Goal: Complete application form

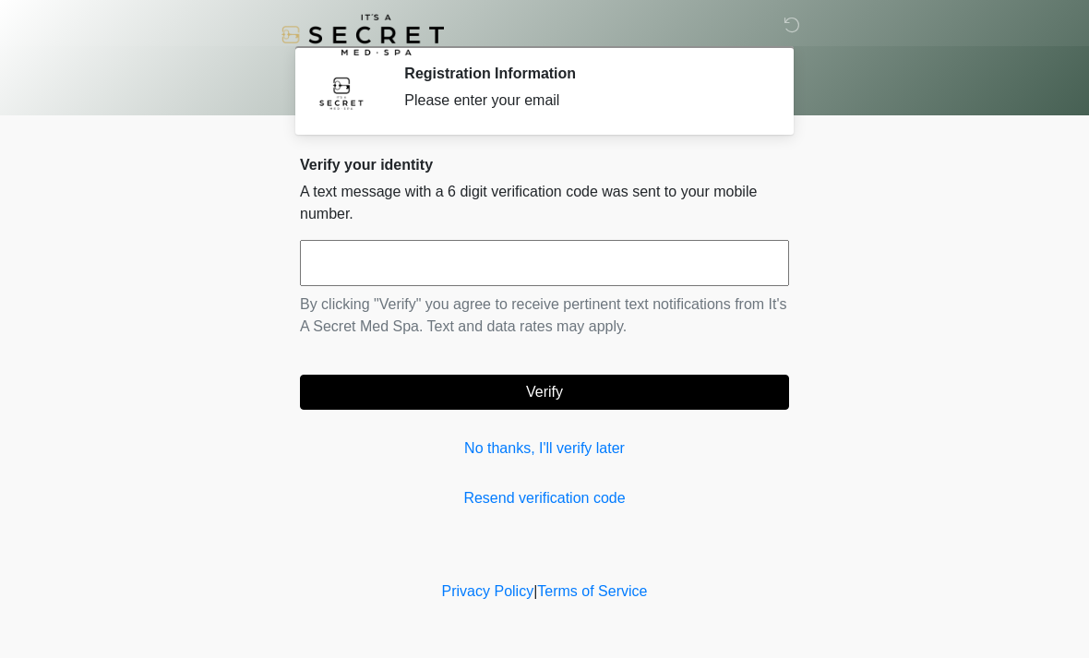
click at [627, 271] on input "text" at bounding box center [544, 263] width 489 height 46
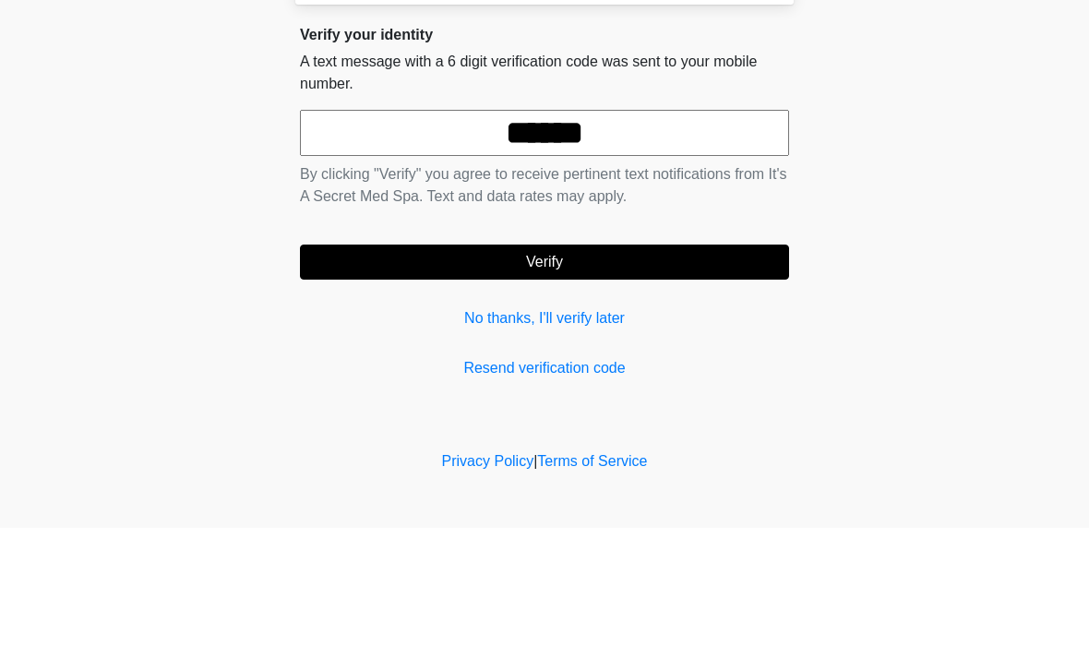
type input "******"
click at [702, 375] on button "Verify" at bounding box center [544, 392] width 489 height 35
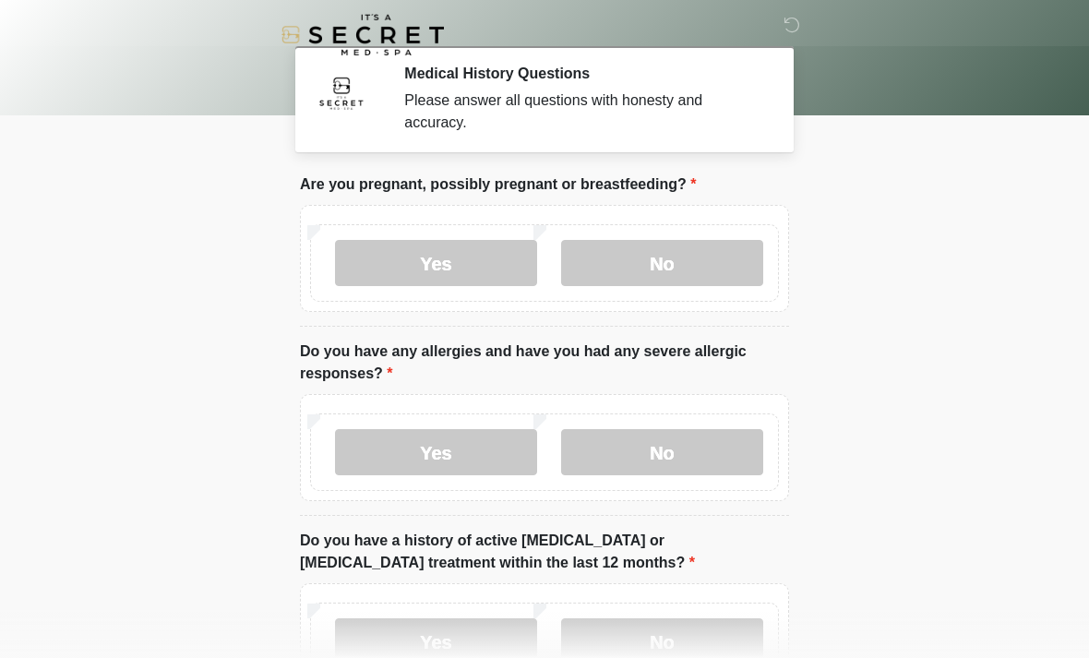
click at [693, 277] on label "No" at bounding box center [662, 263] width 202 height 46
click at [713, 450] on label "No" at bounding box center [662, 452] width 202 height 46
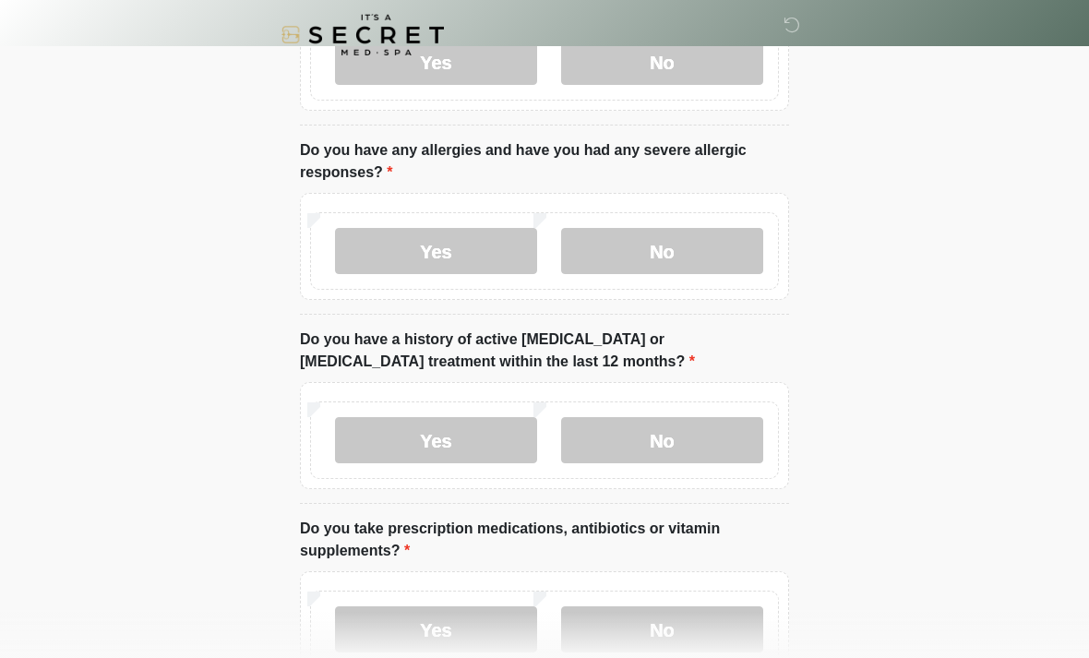
scroll to position [203, 0]
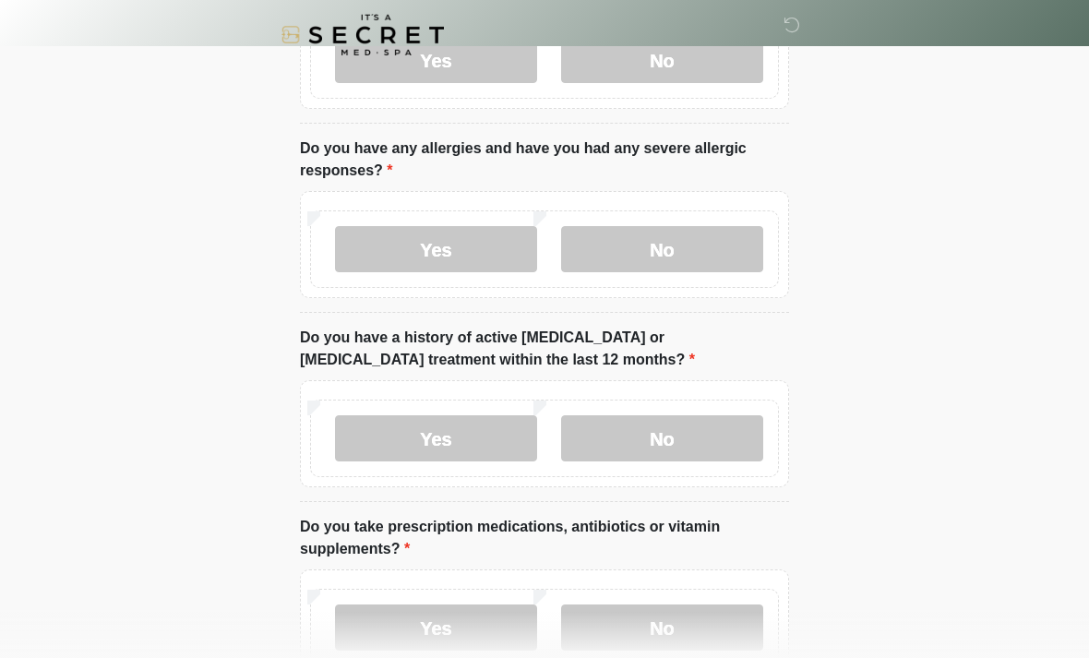
click at [720, 442] on label "No" at bounding box center [662, 438] width 202 height 46
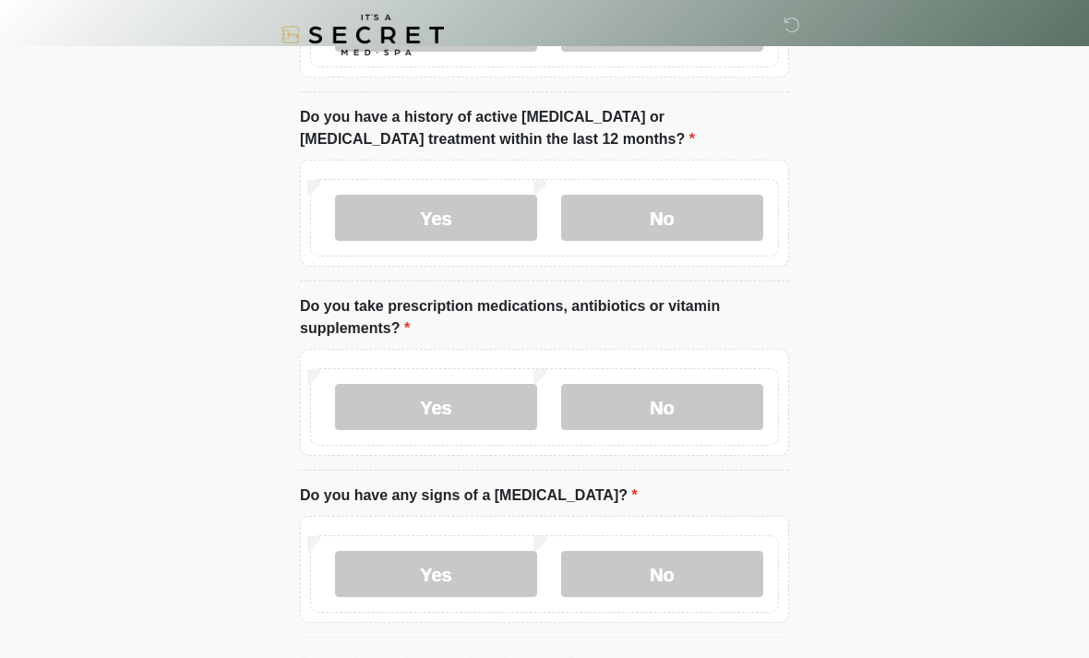
click at [727, 407] on label "No" at bounding box center [662, 407] width 202 height 46
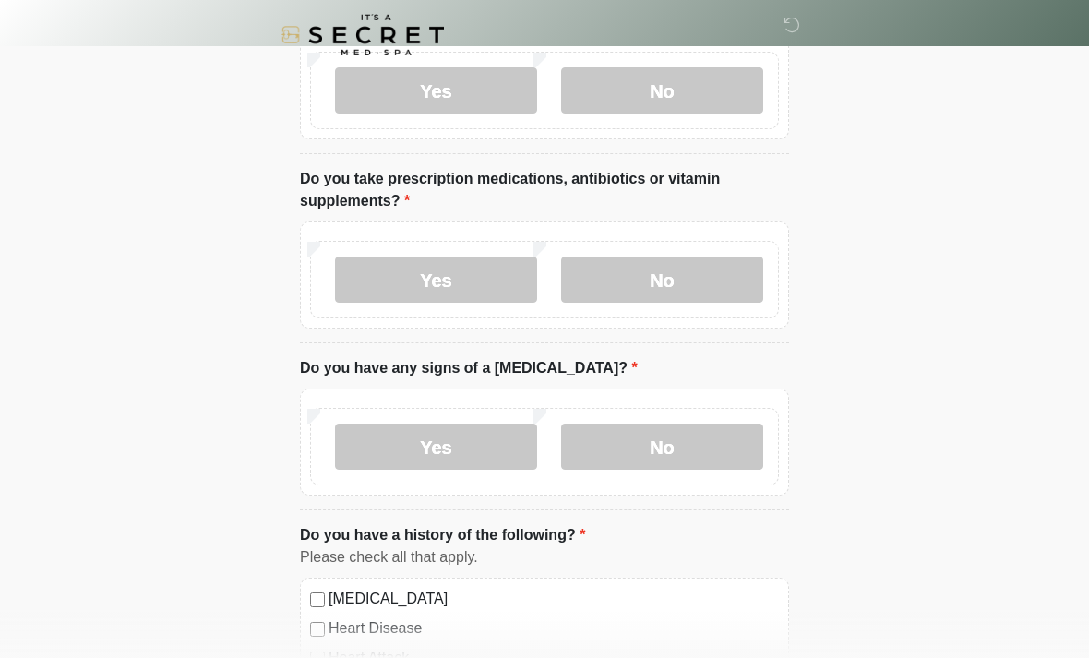
scroll to position [630, 0]
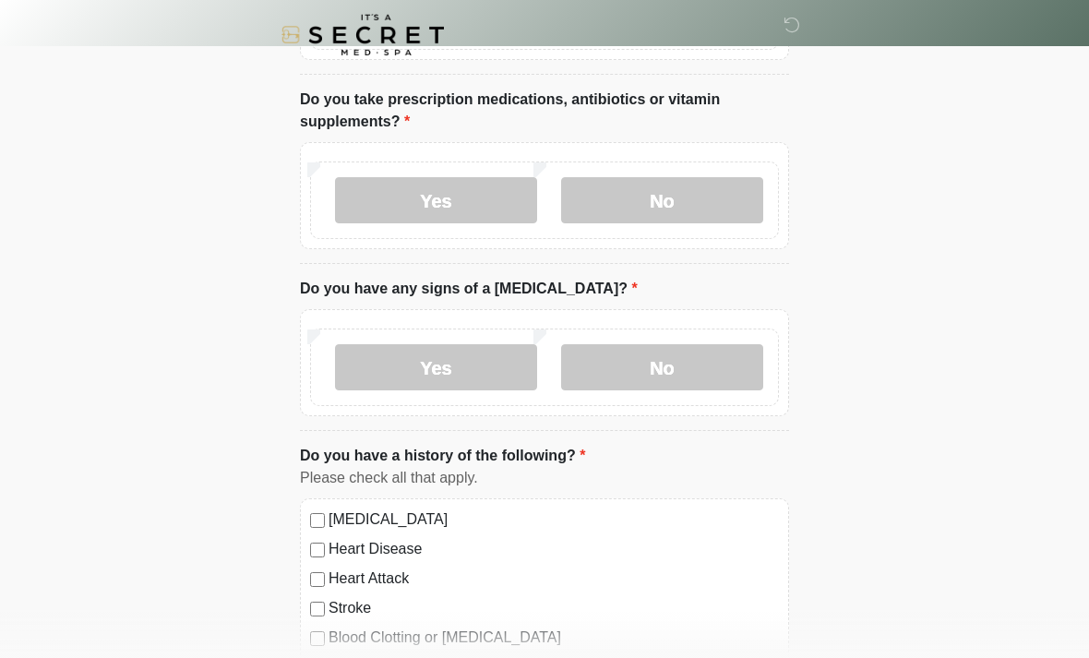
click at [735, 375] on label "No" at bounding box center [662, 367] width 202 height 46
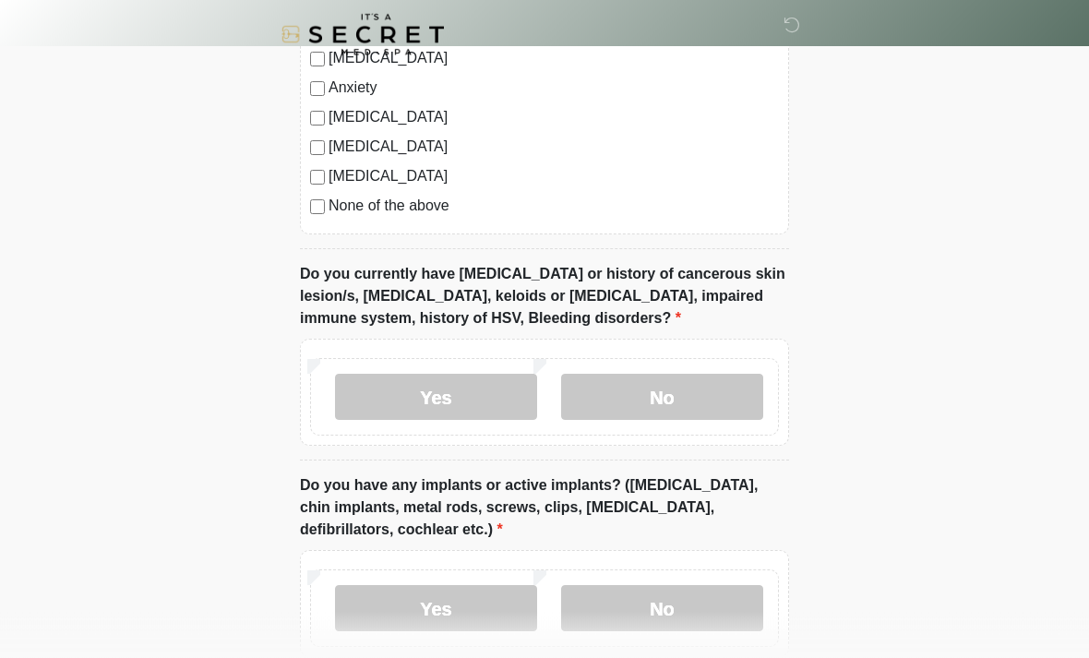
click at [726, 390] on label "No" at bounding box center [662, 398] width 202 height 46
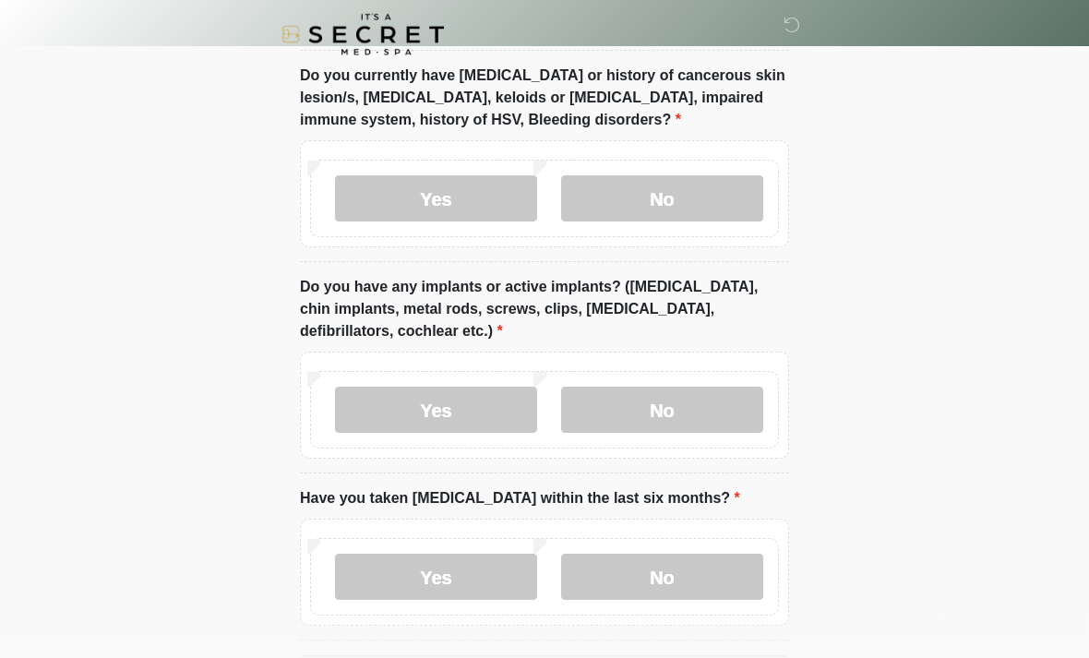
scroll to position [1477, 0]
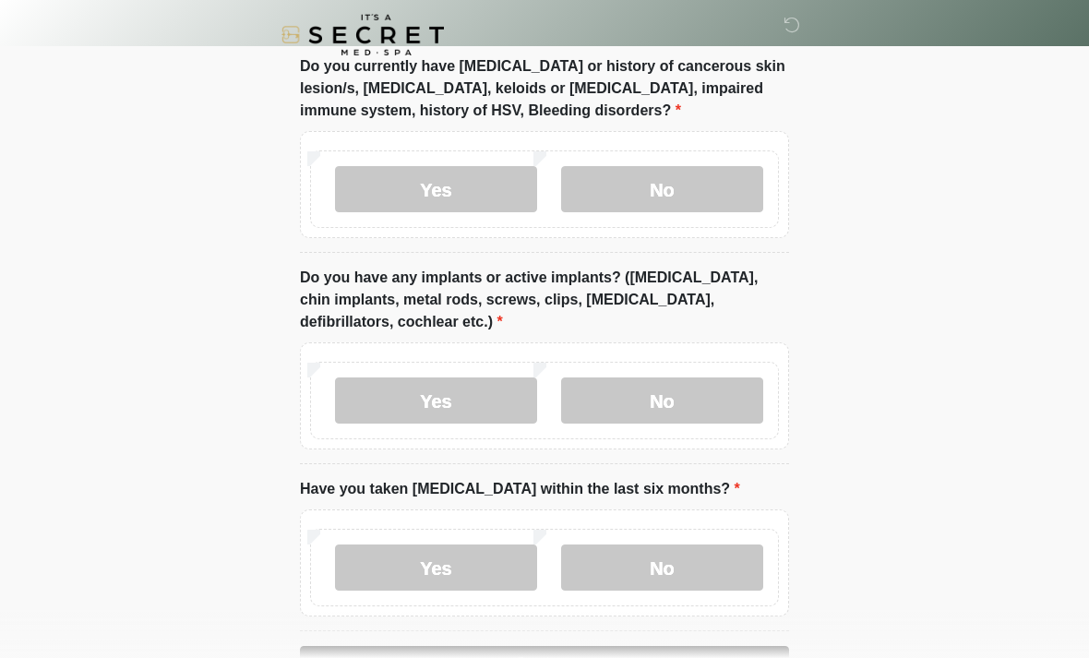
click at [741, 393] on label "No" at bounding box center [662, 401] width 202 height 46
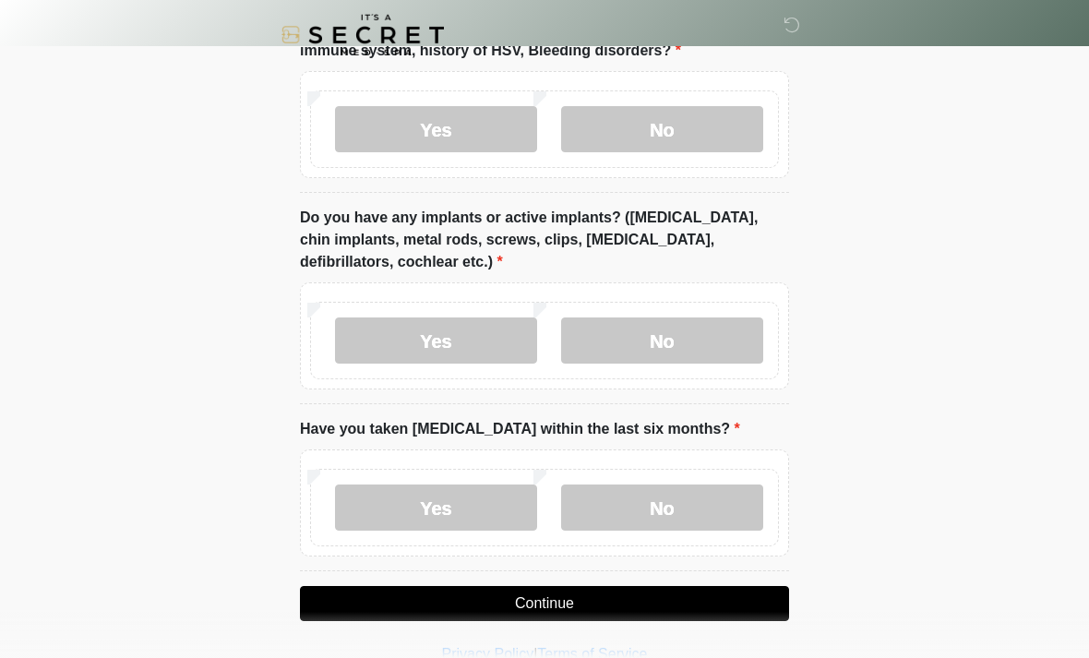
click at [722, 502] on label "No" at bounding box center [662, 508] width 202 height 46
click at [741, 596] on button "Continue" at bounding box center [544, 603] width 489 height 35
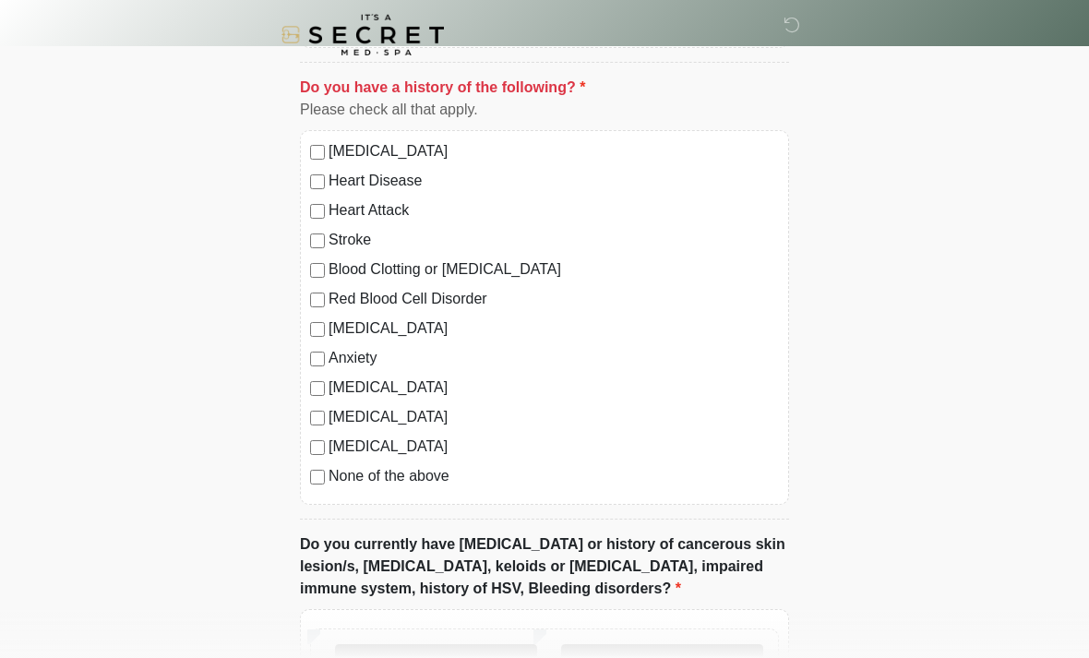
click at [330, 492] on div "High Blood Pressure Heart Disease Heart Attack Stroke Blood Clotting or Bleedin…" at bounding box center [544, 317] width 489 height 375
click at [316, 487] on div "High Blood Pressure Heart Disease Heart Attack Stroke Blood Clotting or Bleedin…" at bounding box center [544, 317] width 489 height 375
click at [705, 657] on label "No" at bounding box center [662, 667] width 202 height 46
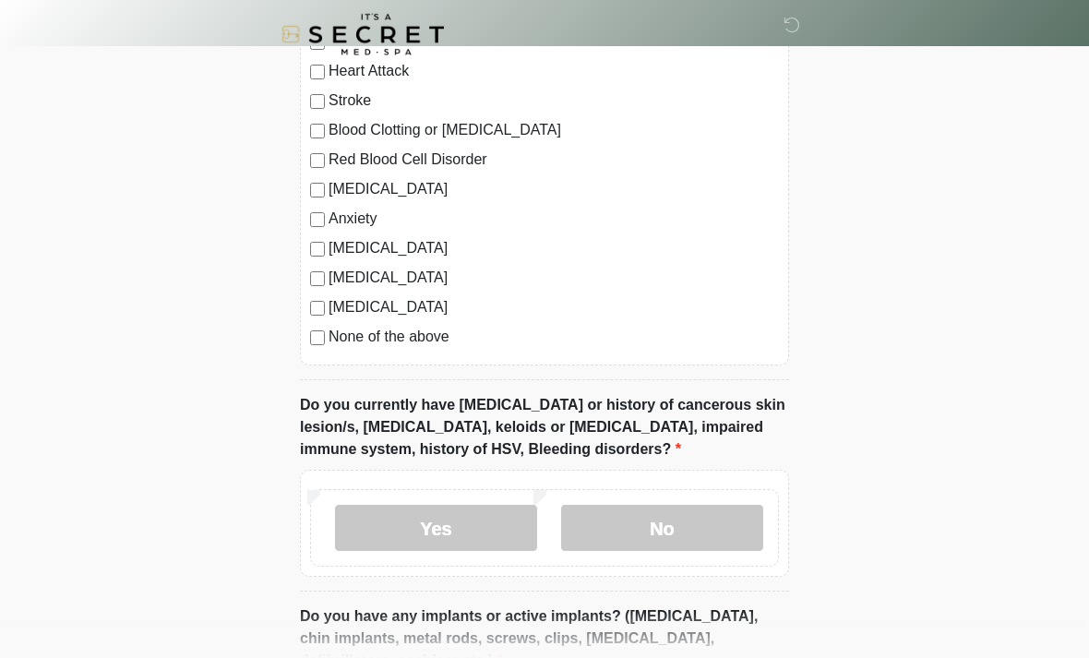
scroll to position [1145, 0]
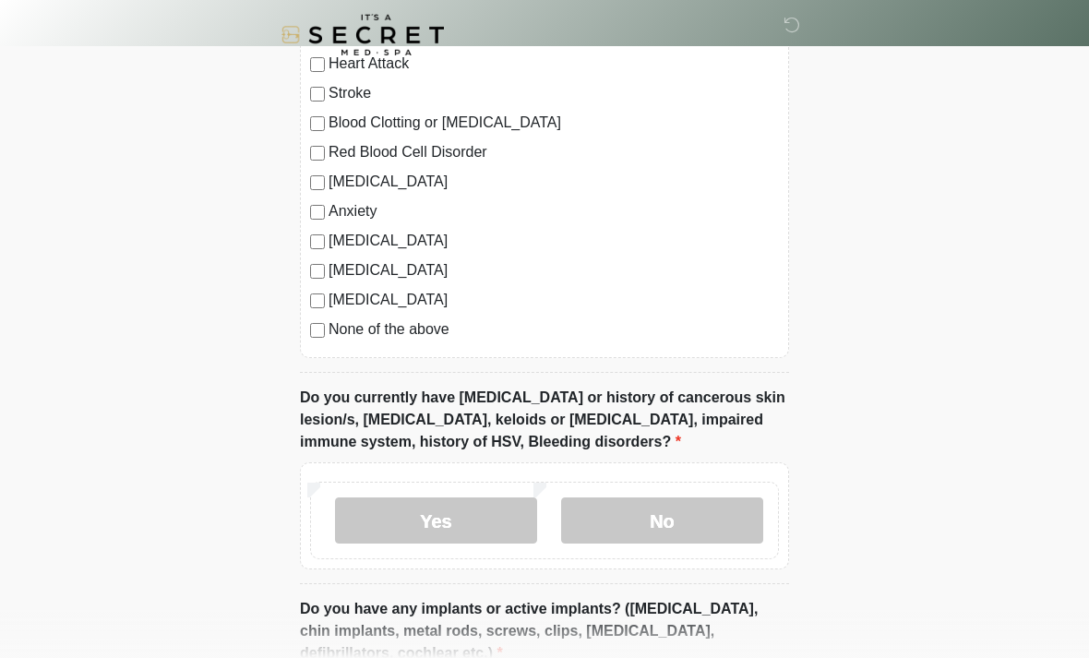
click at [703, 516] on label "No" at bounding box center [662, 520] width 202 height 46
click at [688, 498] on label "No" at bounding box center [662, 520] width 202 height 46
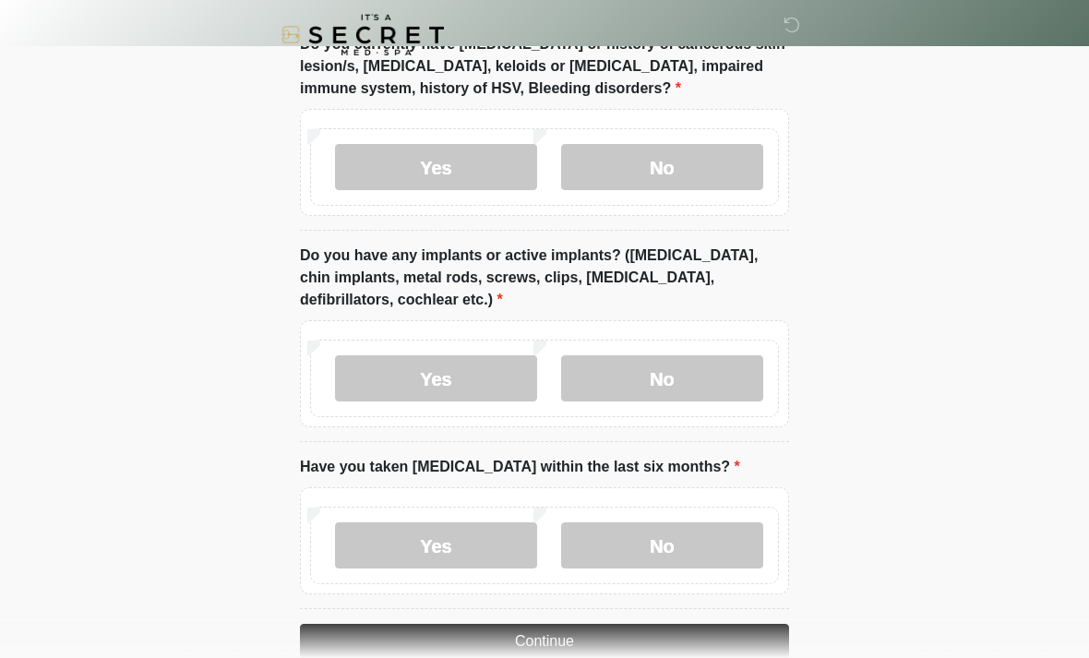
scroll to position [1537, 0]
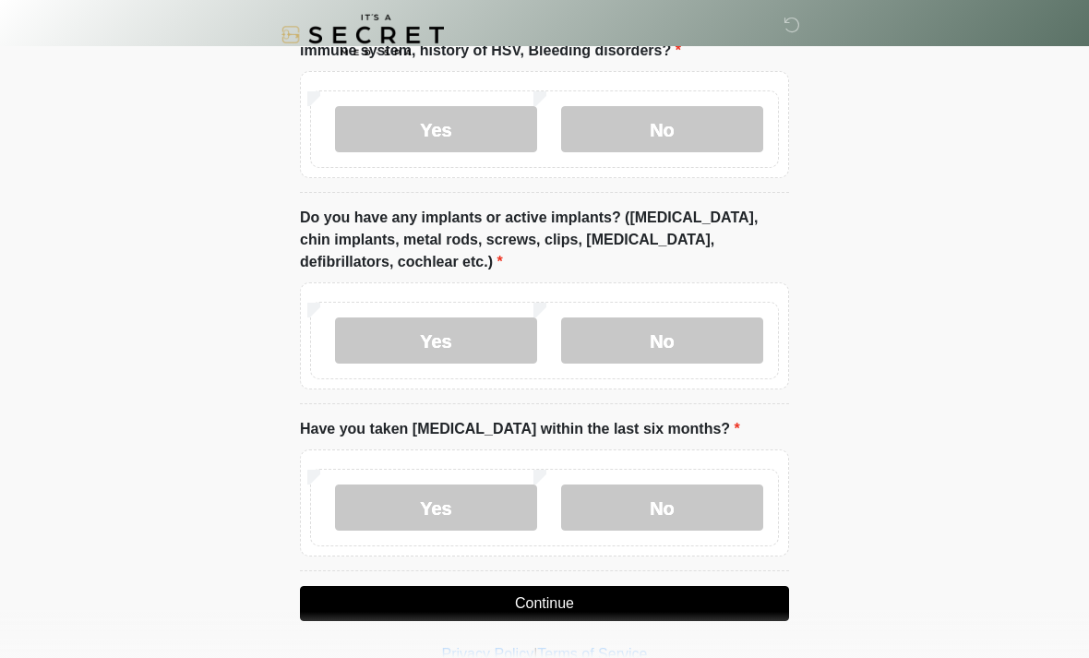
click at [725, 603] on button "Continue" at bounding box center [544, 603] width 489 height 35
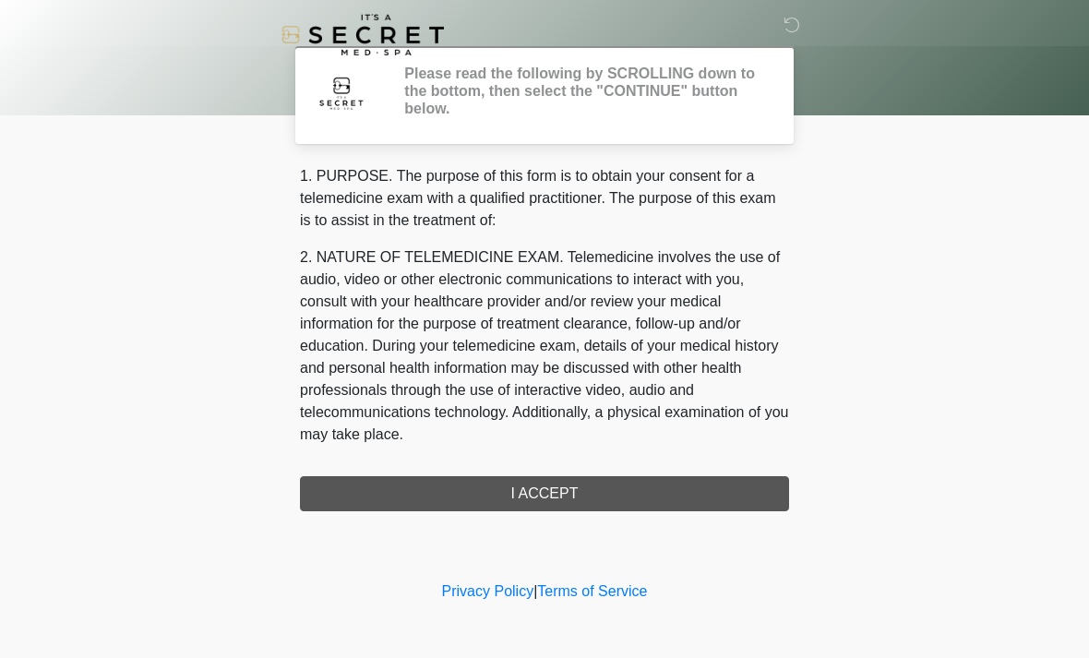
scroll to position [0, 0]
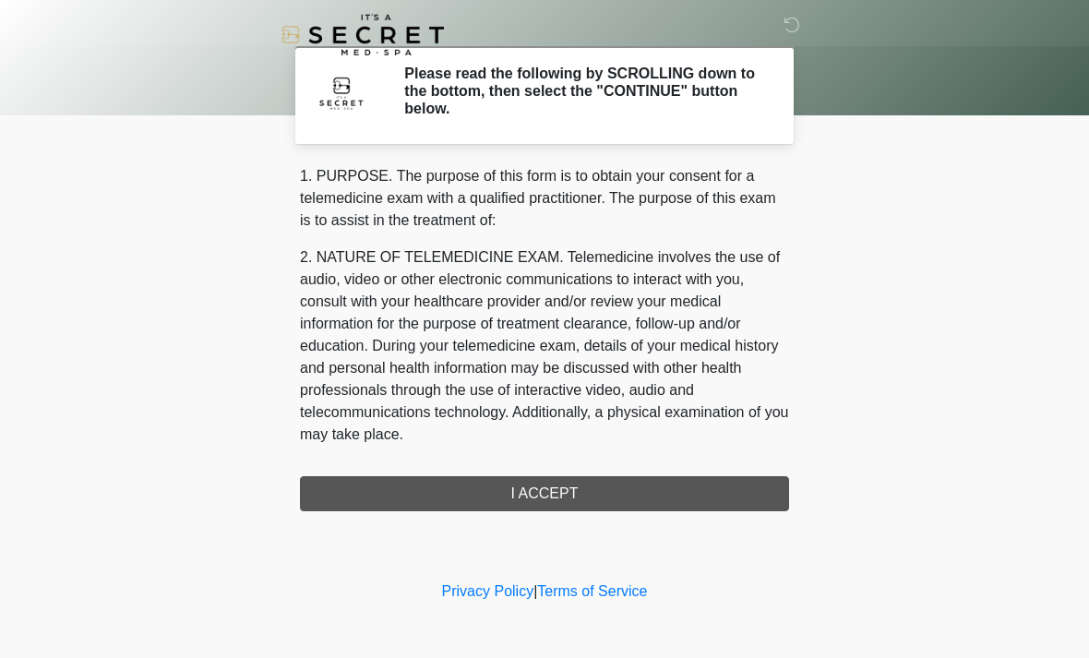
click at [646, 474] on div "1. PURPOSE. The purpose of this form is to obtain your consent for a telemedici…" at bounding box center [544, 338] width 489 height 346
click at [703, 494] on div "1. PURPOSE. The purpose of this form is to obtain your consent for a telemedici…" at bounding box center [544, 338] width 489 height 346
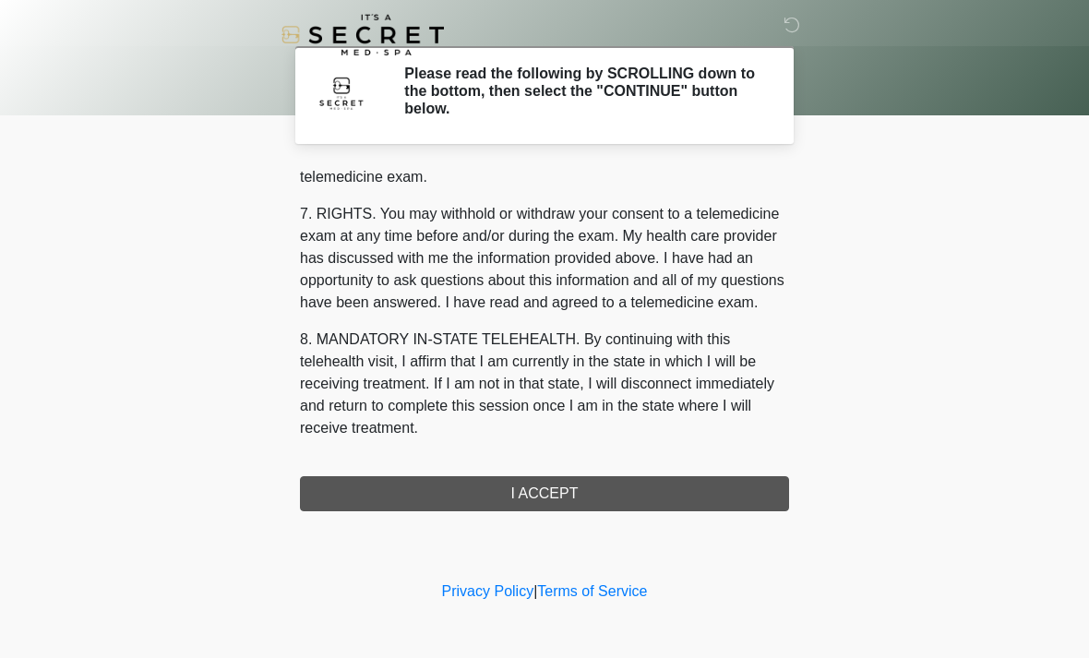
click at [682, 505] on button "I ACCEPT" at bounding box center [544, 493] width 489 height 35
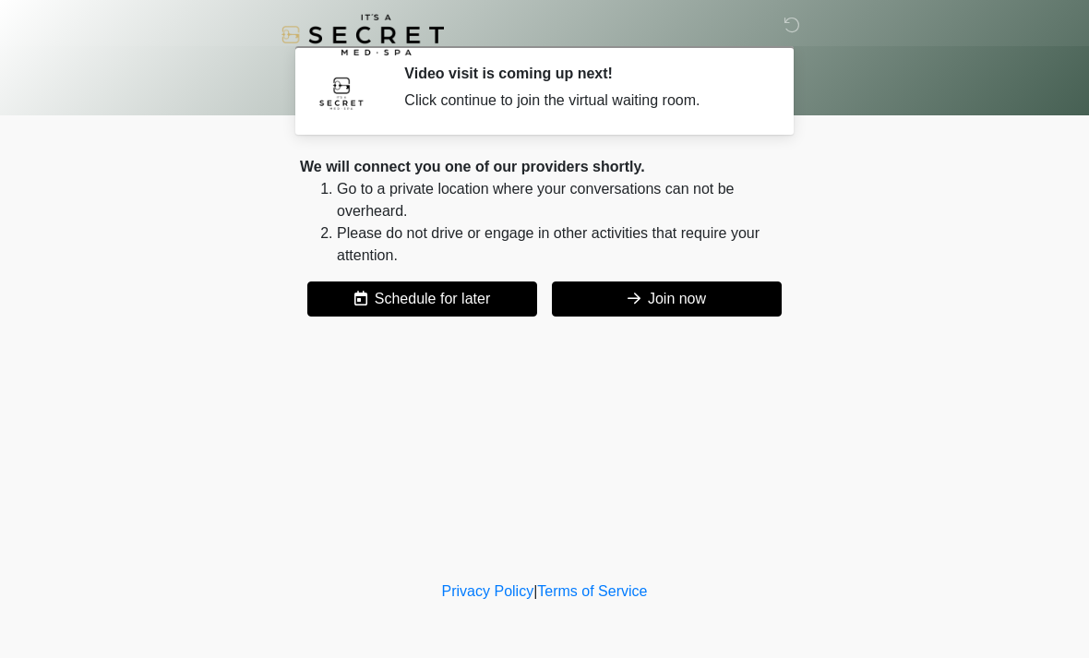
click at [698, 300] on button "Join now" at bounding box center [667, 299] width 230 height 35
